Goal: Task Accomplishment & Management: Manage account settings

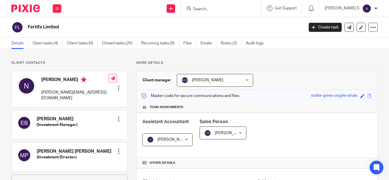
click at [210, 8] on input "Search" at bounding box center [218, 9] width 51 height 5
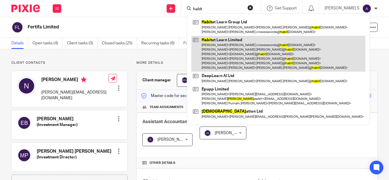
type input "habit"
click at [253, 38] on link at bounding box center [278, 54] width 174 height 36
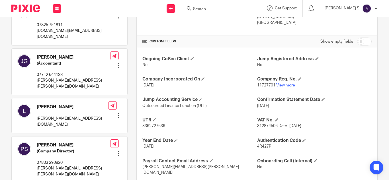
scroll to position [175, 0]
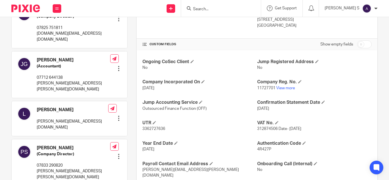
click at [360, 48] on input "checkbox" at bounding box center [364, 44] width 15 height 8
checkbox input "true"
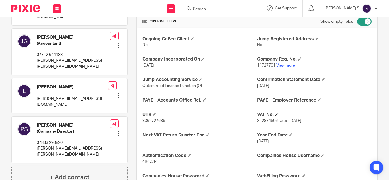
scroll to position [199, 0]
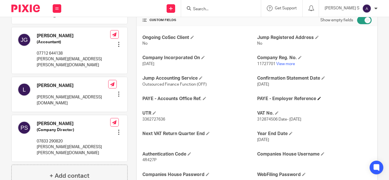
click at [318, 99] on span at bounding box center [319, 98] width 3 height 3
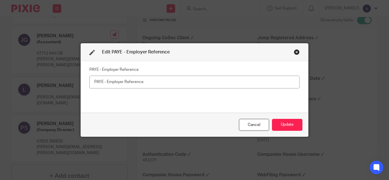
click at [158, 83] on input "text" at bounding box center [194, 82] width 210 height 13
paste input "120"
paste input "LB91200"
type input "120 - LB91200"
click at [283, 122] on button "Update" at bounding box center [287, 125] width 30 height 12
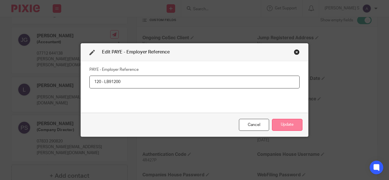
click at [289, 125] on button "Update" at bounding box center [287, 125] width 30 height 12
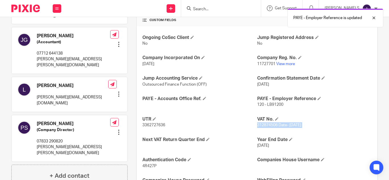
click at [289, 125] on span "312874506 Date- [DATE]" at bounding box center [279, 125] width 44 height 4
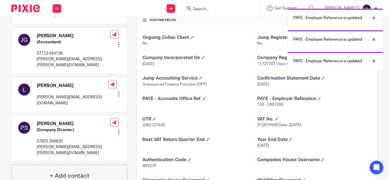
click at [321, 116] on div "Ongoing CoSec Client No Jump Registered Address No Company Incorporated On [DAT…" at bounding box center [257, 169] width 241 height 286
click at [376, 60] on div at bounding box center [369, 61] width 15 height 7
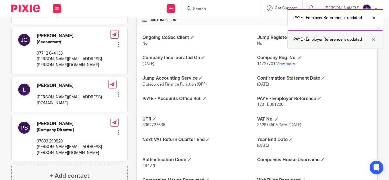
click at [375, 38] on div at bounding box center [369, 39] width 15 height 7
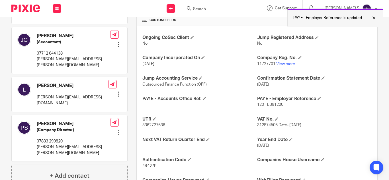
click at [374, 20] on div at bounding box center [369, 18] width 15 height 7
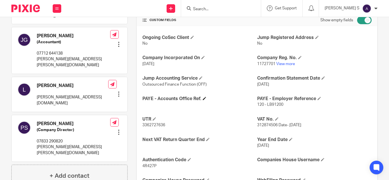
click at [200, 99] on h4 "PAYE - Accounts Office Ref." at bounding box center [199, 99] width 114 height 6
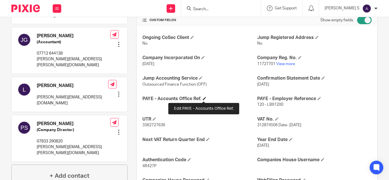
click at [204, 97] on span at bounding box center [204, 98] width 3 height 3
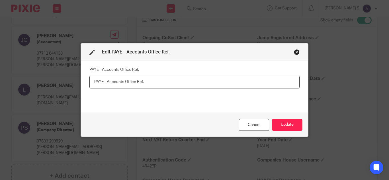
click at [163, 84] on input "text" at bounding box center [194, 82] width 210 height 13
paste input "120PG01794020"
type input "120PG01794020"
click at [293, 124] on button "Update" at bounding box center [287, 125] width 30 height 12
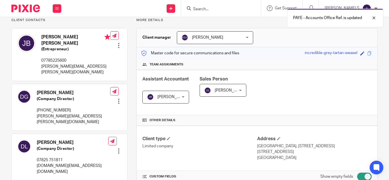
scroll to position [0, 0]
